Goal: Check status: Check status

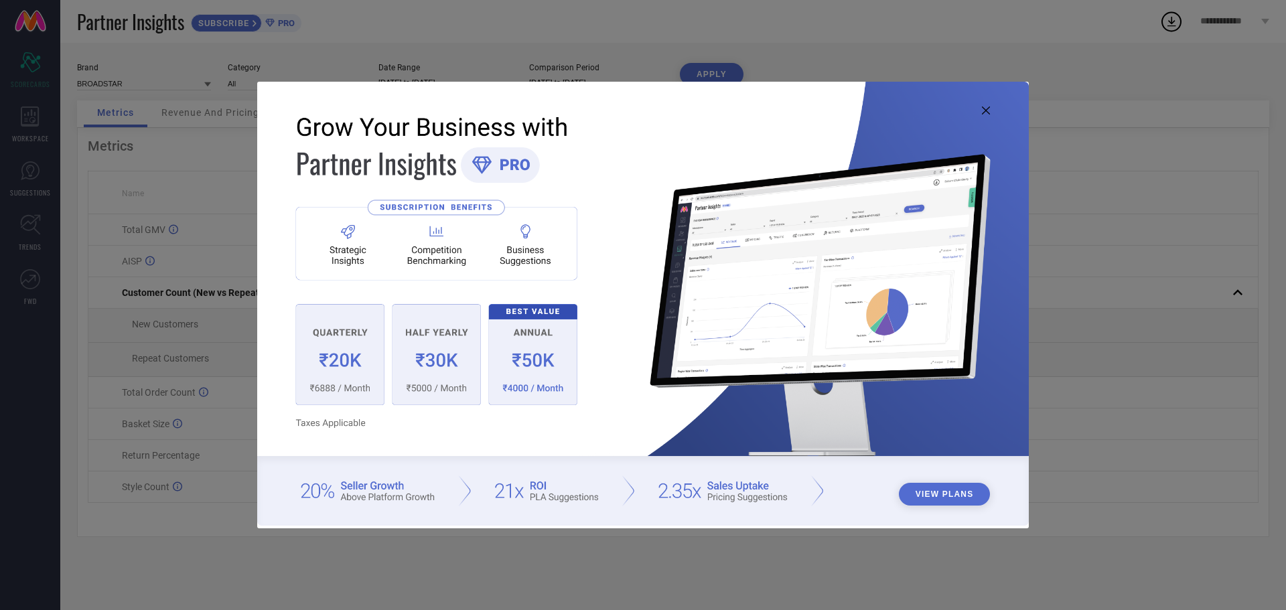
click at [984, 110] on icon at bounding box center [986, 110] width 8 height 8
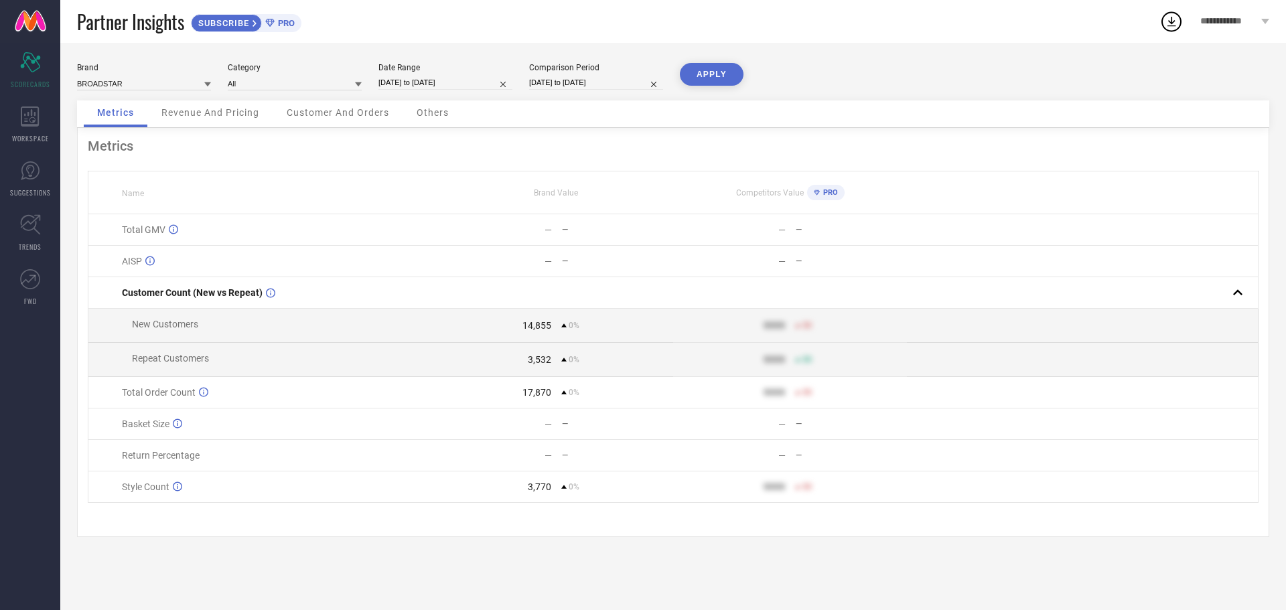
select select "8"
select select "2025"
select select "9"
select select "2025"
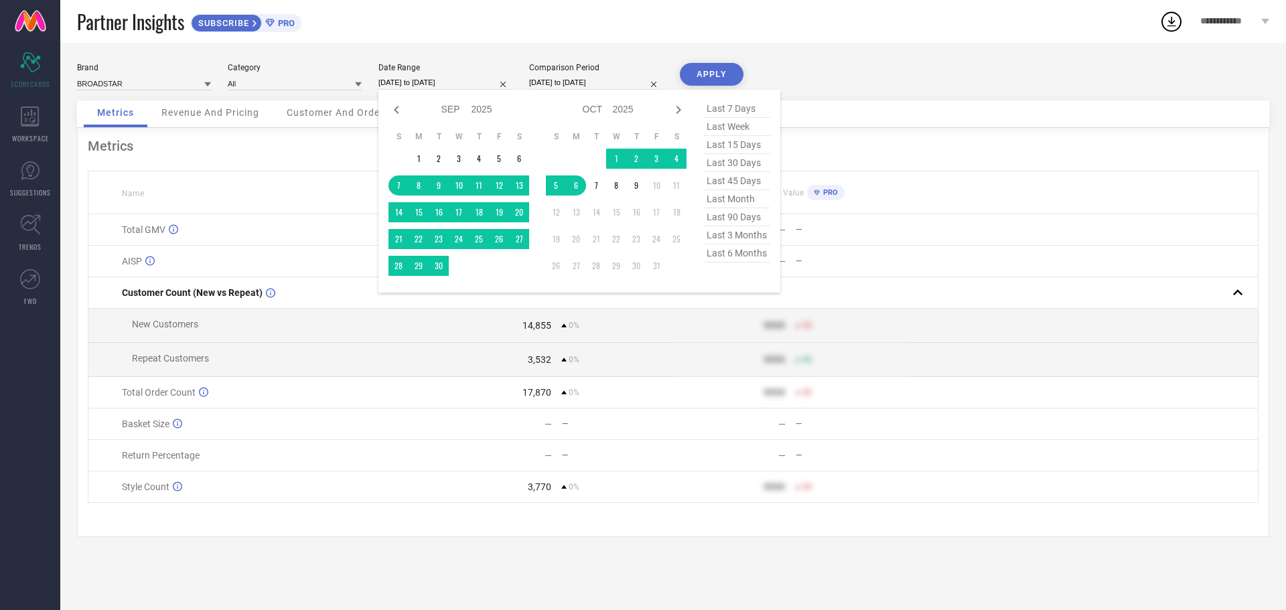
click at [423, 84] on input "[DATE] to [DATE]" at bounding box center [445, 83] width 134 height 14
click at [734, 163] on span "last 30 days" at bounding box center [736, 163] width 67 height 18
type input "[DATE] to [DATE]"
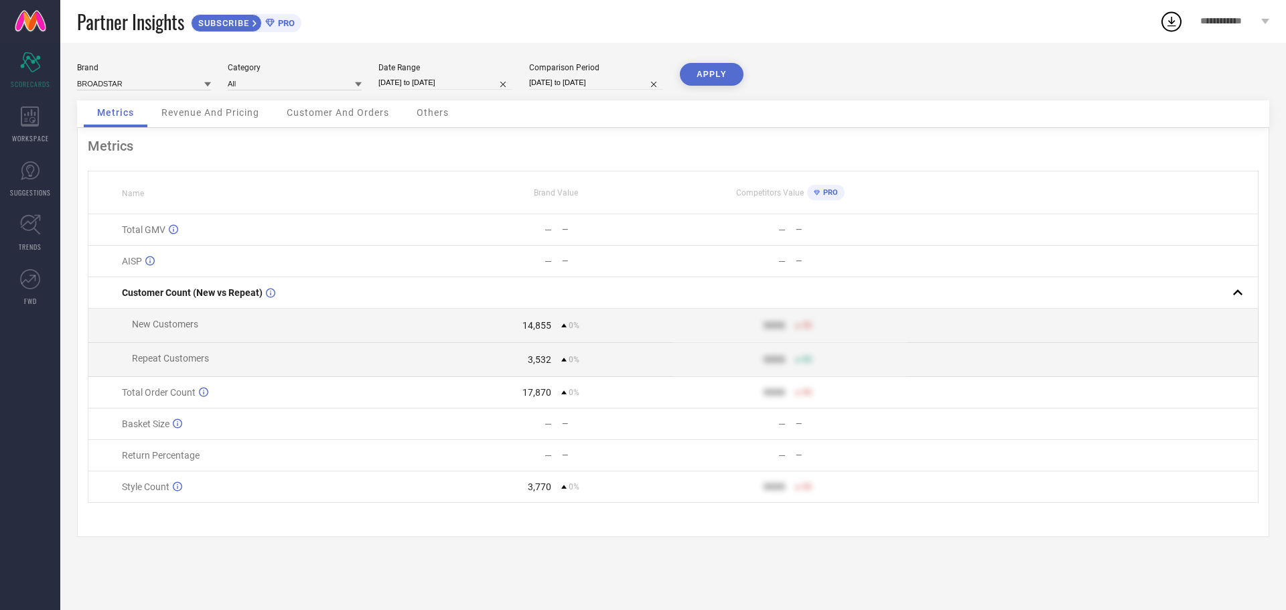
select select "8"
select select "2025"
select select "9"
select select "2025"
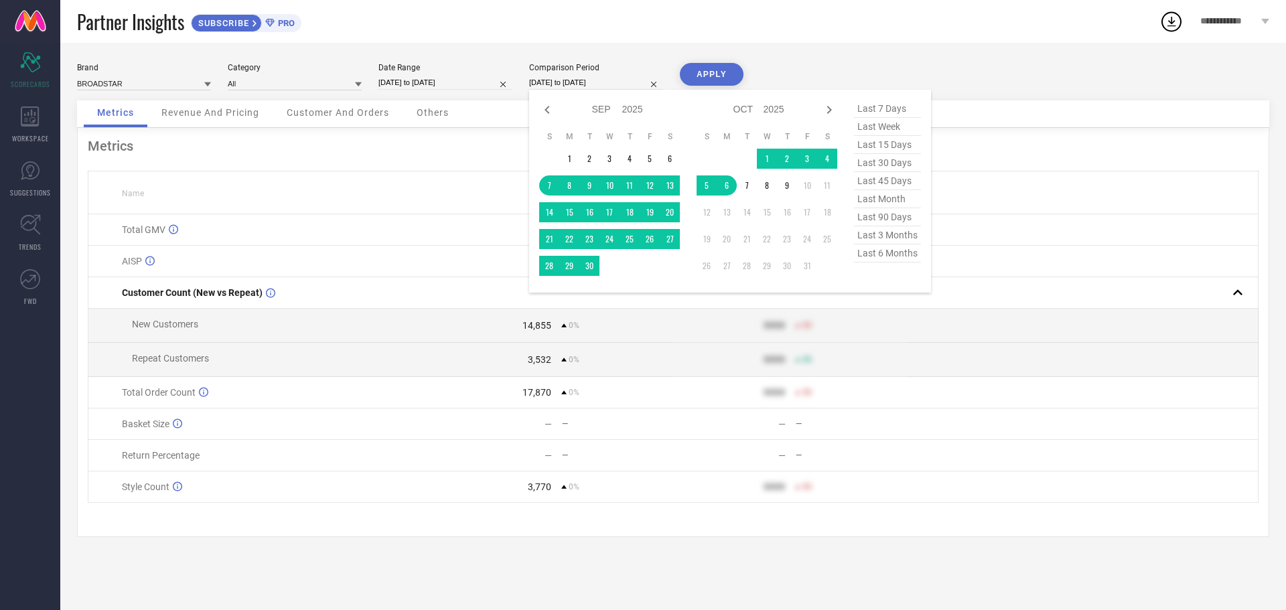
click at [575, 78] on input "[DATE] to [DATE]" at bounding box center [596, 83] width 134 height 14
click at [890, 165] on span "last 30 days" at bounding box center [887, 163] width 67 height 18
type input "[DATE] to [DATE]"
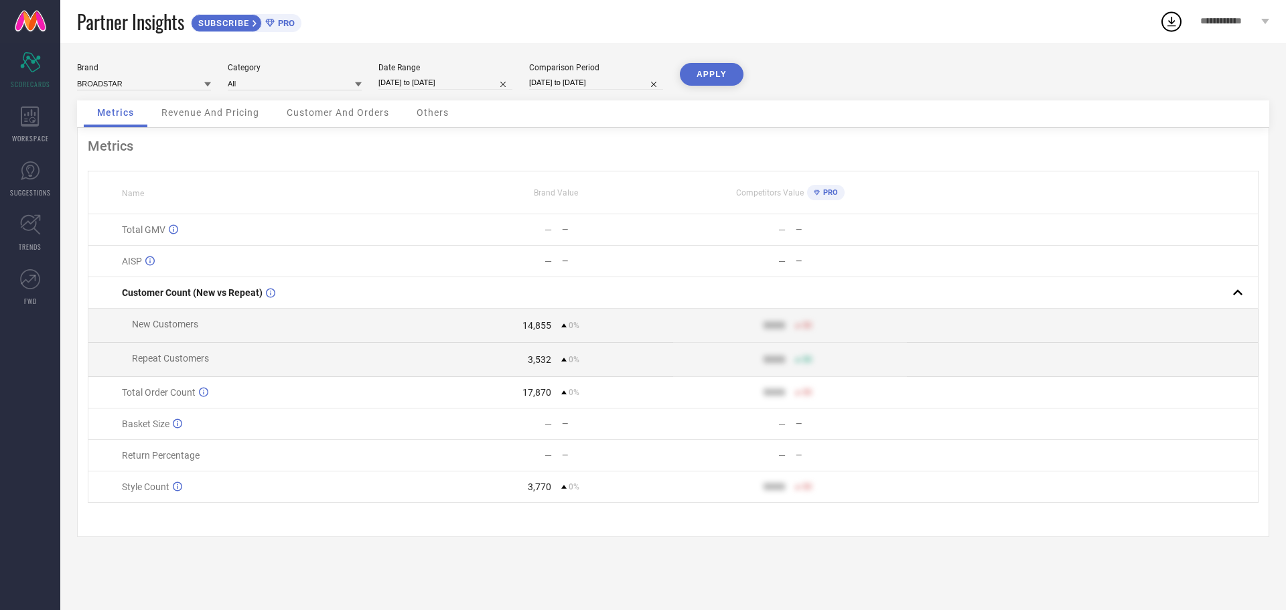
click at [713, 69] on button "APPLY" at bounding box center [712, 74] width 64 height 23
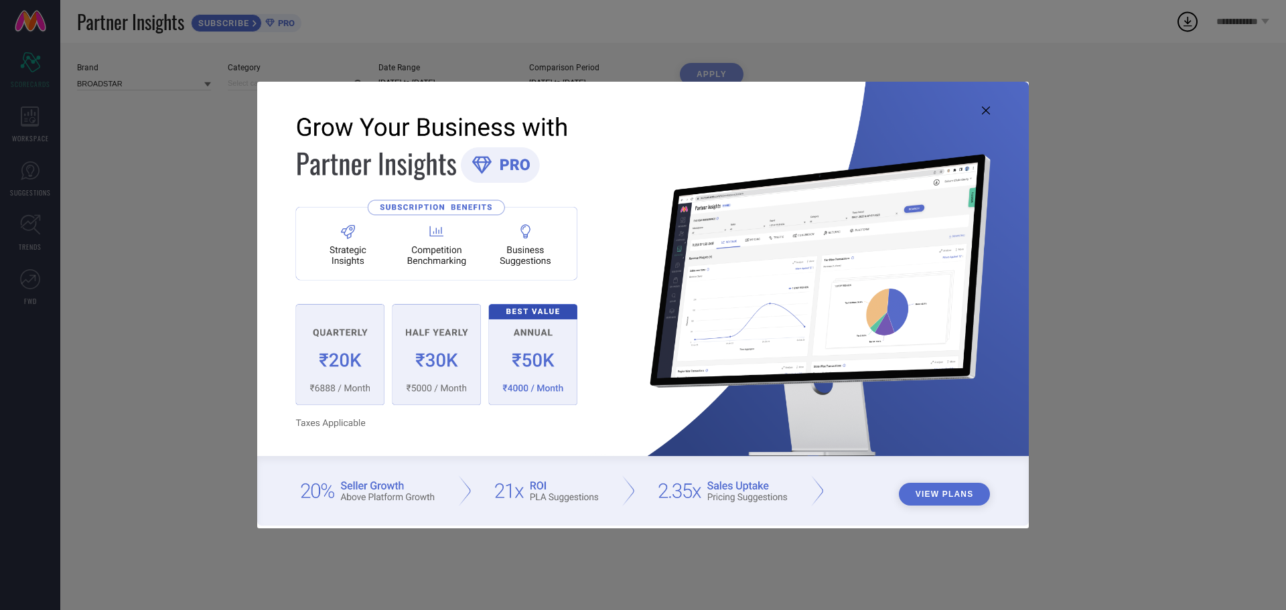
type input "All"
click at [990, 110] on icon at bounding box center [986, 110] width 8 height 8
